Goal: Check status: Check status

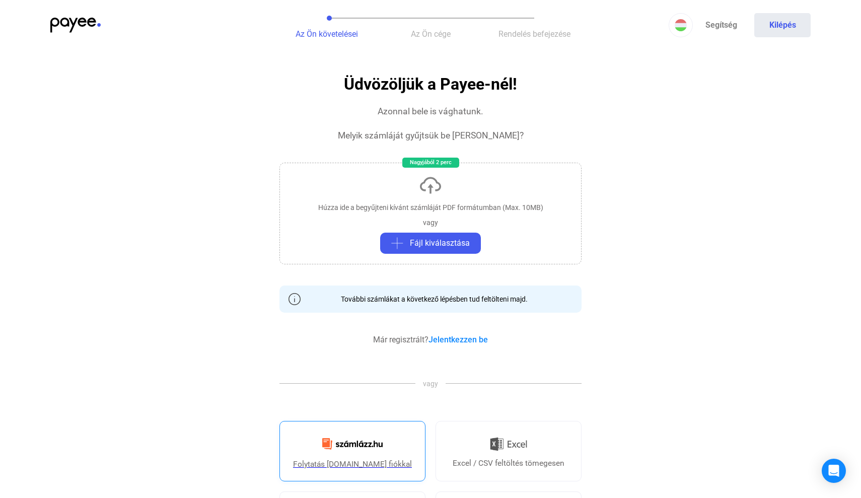
click at [375, 449] on img at bounding box center [352, 444] width 73 height 24
click at [453, 341] on link "Jelentkezzen be" at bounding box center [458, 340] width 59 height 10
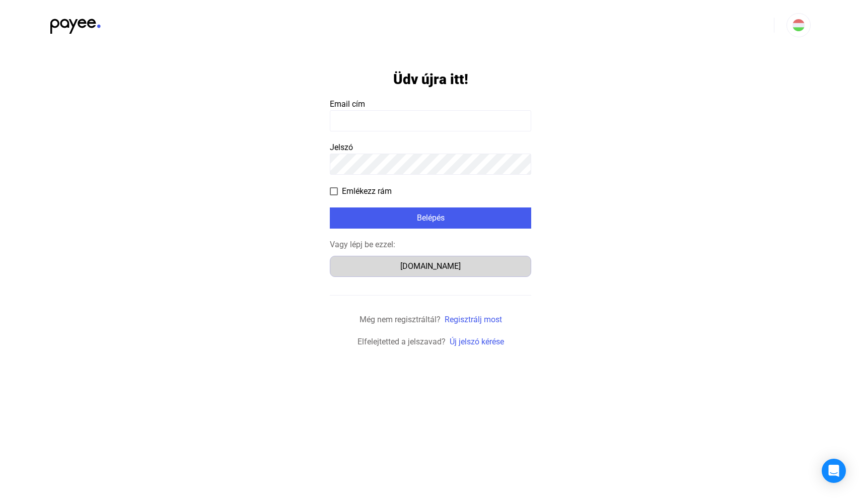
click at [435, 267] on div "[DOMAIN_NAME]" at bounding box center [430, 266] width 194 height 12
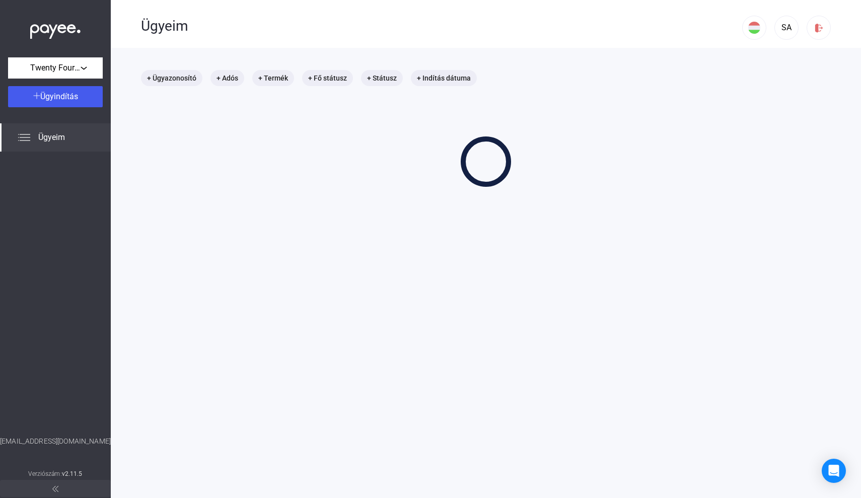
click at [803, 2] on div "SA" at bounding box center [786, 25] width 89 height 50
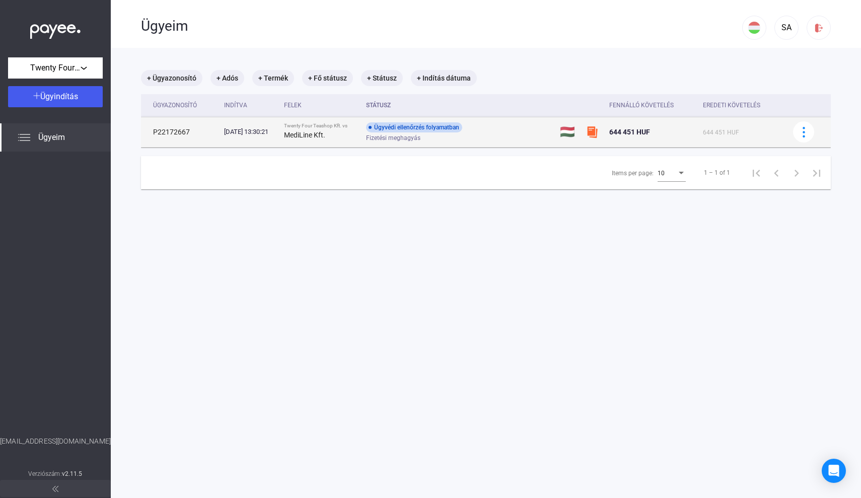
click at [425, 130] on div "Ügyvédi ellenőrzés folyamatban" at bounding box center [414, 127] width 96 height 10
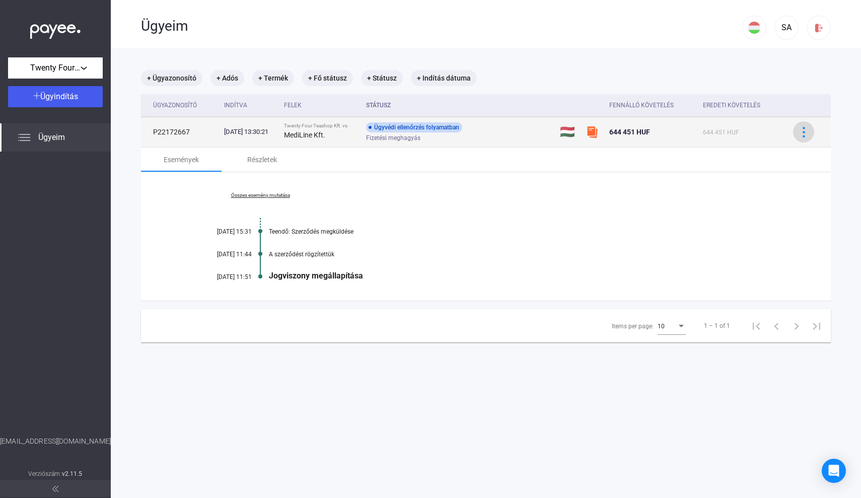
click at [802, 131] on img at bounding box center [804, 132] width 11 height 11
click at [802, 131] on div at bounding box center [430, 249] width 861 height 498
